Goal: Task Accomplishment & Management: Use online tool/utility

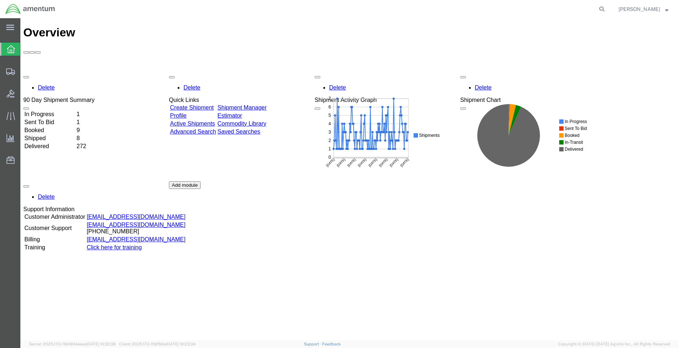
click at [51, 72] on div "Delete 90 Day Shipment Summary In Progress 1 Sent To Bid 1 Booked 9 Shipped 8 D…" at bounding box center [349, 181] width 652 height 218
click at [49, 111] on td "In Progress" at bounding box center [49, 114] width 51 height 7
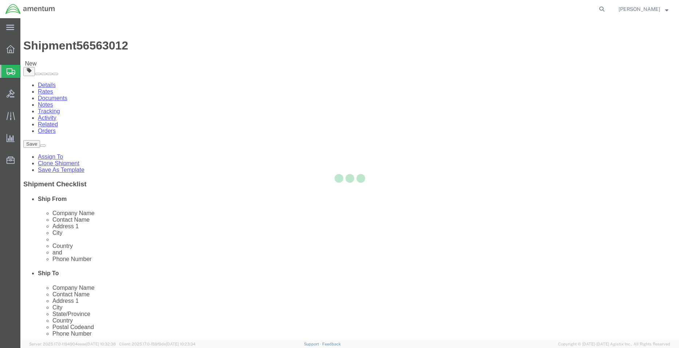
select select "42677"
select select
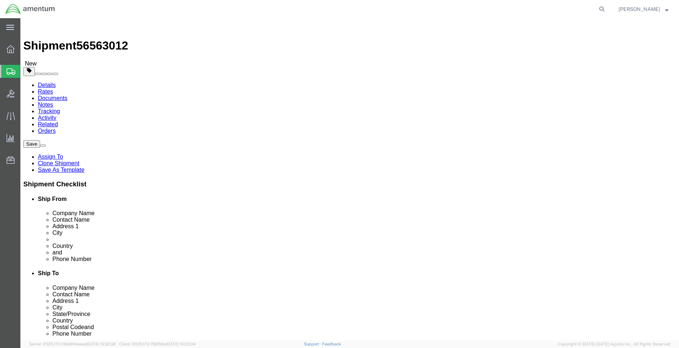
click input "text"
type input "[PERSON_NAME]"
click div "Location My Profile Location [PHONE_NUMBER] [PHONE_NUMBER] [PHONE_NUMBER] [PHON…"
click input "BLDG 800 ,"
type input "BLDG 800"
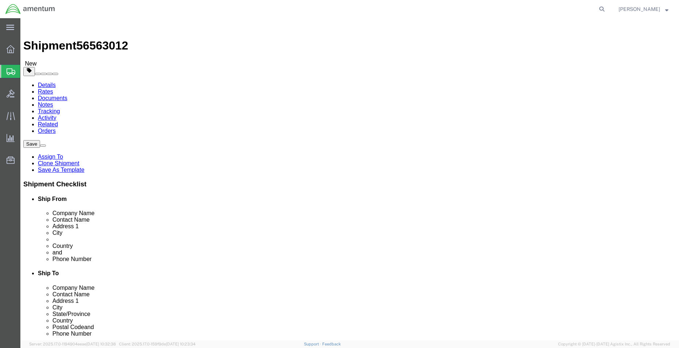
click input "text"
type input "[PHONE_NUMBER]"
click div "Location My Profile Location [PHONE_NUMBER] [PHONE_NUMBER] [PHONE_NUMBER] [PHON…"
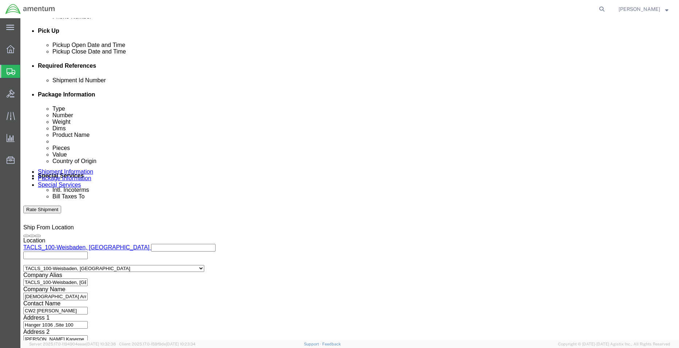
scroll to position [330, 0]
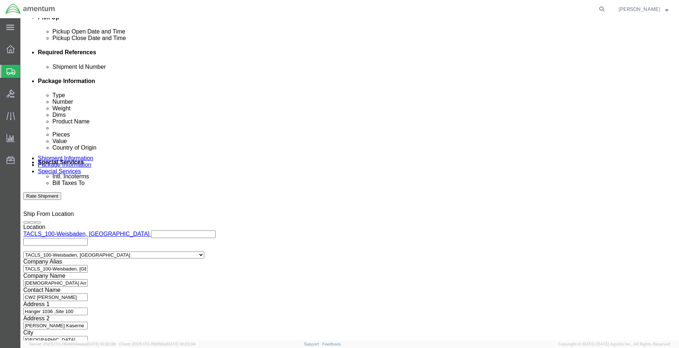
click button "Continue"
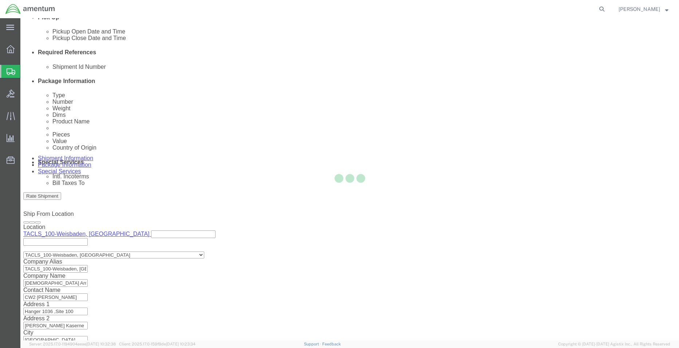
scroll to position [0, 0]
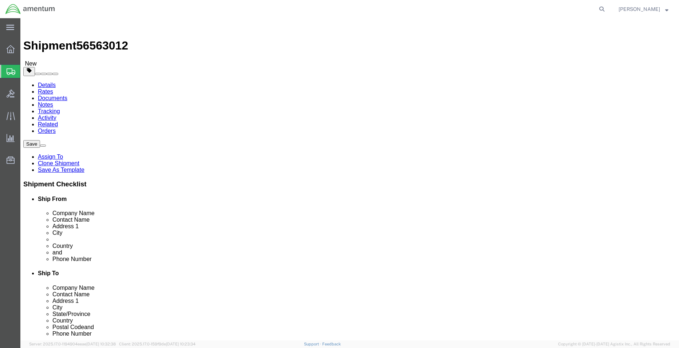
click button "Continue"
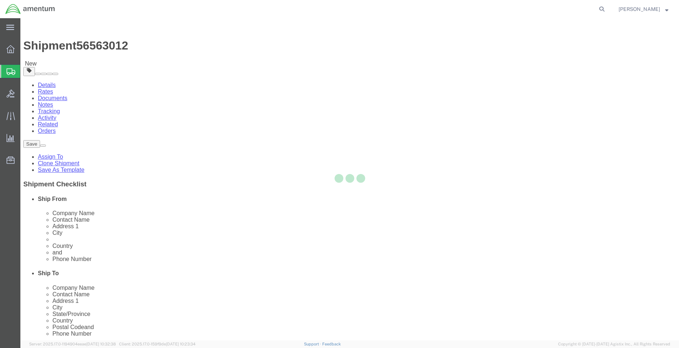
select select
select select "DEPARTMENT"
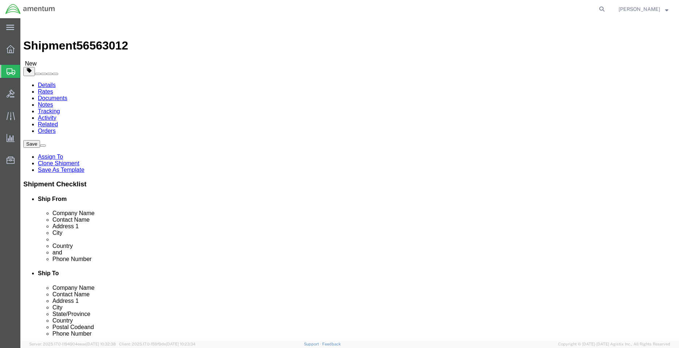
click button "Rate Shipment"
